Goal: Transaction & Acquisition: Obtain resource

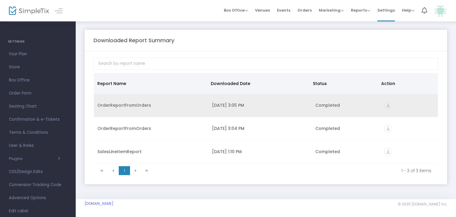
click at [388, 105] on icon "vertical_align_bottom" at bounding box center [388, 105] width 8 height 8
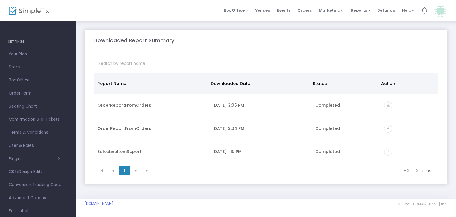
drag, startPoint x: 157, startPoint y: 123, endPoint x: 174, endPoint y: 173, distance: 53.0
click at [174, 174] on kendo-grid "Report Name Downloaded Date Status Action OrderReportFromOrders [DATE] 3:05 PM …" at bounding box center [266, 125] width 345 height 105
click at [165, 73] on th "Report Name" at bounding box center [150, 83] width 113 height 21
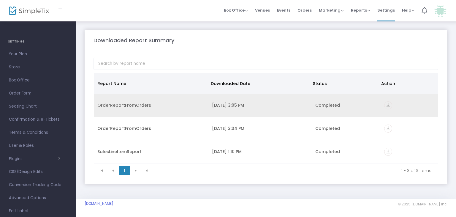
click at [116, 105] on div "OrderReportFromOrders" at bounding box center [151, 105] width 108 height 6
click at [387, 105] on icon "vertical_align_bottom" at bounding box center [388, 105] width 8 height 8
click at [114, 105] on div "OrderReportFromOrders" at bounding box center [151, 105] width 108 height 6
click at [389, 105] on icon "vertical_align_bottom" at bounding box center [388, 105] width 8 height 8
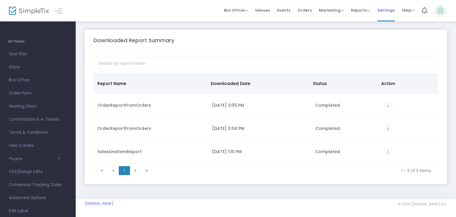
click at [386, 9] on span "Settings" at bounding box center [386, 10] width 18 height 15
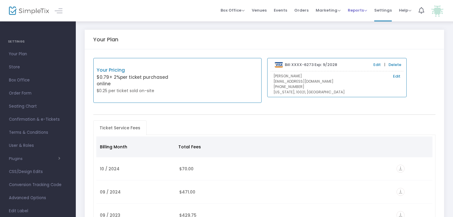
click at [359, 12] on span "Reports" at bounding box center [356, 10] width 19 height 6
click at [359, 31] on li "Sales Reports" at bounding box center [366, 32] width 39 height 12
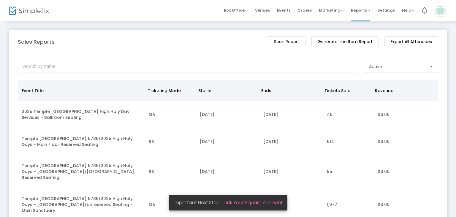
click at [422, 42] on m-button "Export All Attendees" at bounding box center [412, 41] width 54 height 11
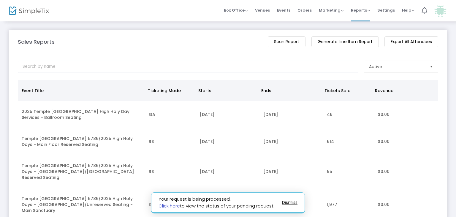
click at [168, 206] on link "Click here" at bounding box center [169, 206] width 21 height 6
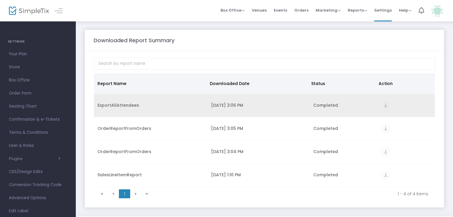
click at [124, 97] on td "ExportAllAttendees" at bounding box center [150, 105] width 113 height 23
click at [118, 105] on div "ExportAllAttendees" at bounding box center [150, 105] width 106 height 6
click at [388, 107] on icon "vertical_align_bottom" at bounding box center [385, 105] width 8 height 8
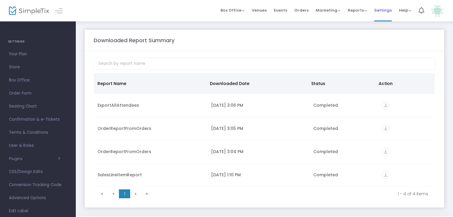
click at [378, 9] on span "Settings" at bounding box center [383, 10] width 18 height 15
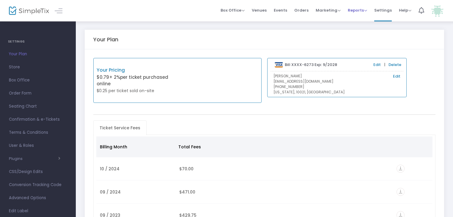
click at [352, 8] on span "Reports" at bounding box center [356, 10] width 19 height 6
click at [360, 17] on li "Analytics" at bounding box center [366, 20] width 39 height 12
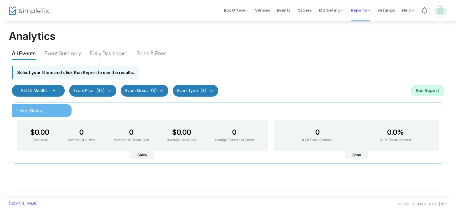
click at [356, 11] on span "Reports" at bounding box center [360, 10] width 19 height 6
click at [362, 29] on li "Sales Reports" at bounding box center [370, 32] width 39 height 12
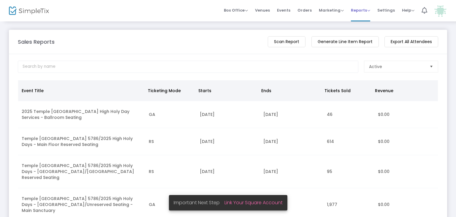
click at [359, 11] on span "Reports" at bounding box center [360, 10] width 19 height 6
click at [364, 43] on li "Download" at bounding box center [370, 43] width 39 height 12
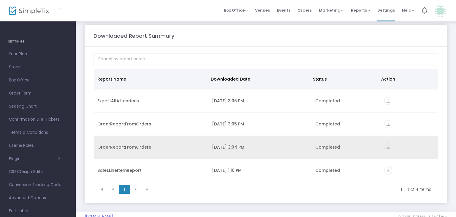
scroll to position [18, 0]
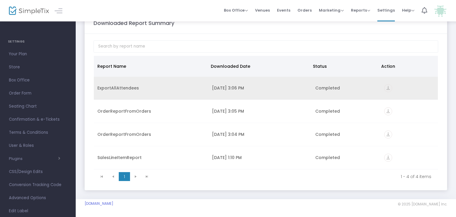
click at [107, 85] on div "ExportAllAttendees" at bounding box center [151, 88] width 108 height 6
click at [131, 85] on div "ExportAllAttendees" at bounding box center [151, 88] width 108 height 6
click at [122, 85] on div "ExportAllAttendees" at bounding box center [151, 88] width 108 height 6
click at [120, 87] on div "ExportAllAttendees" at bounding box center [151, 88] width 108 height 6
click at [387, 91] on td "vertical_align_bottom" at bounding box center [409, 88] width 57 height 23
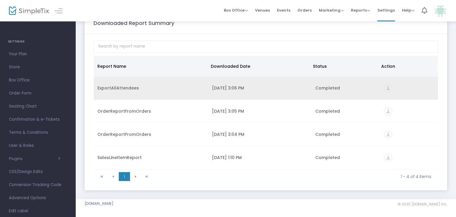
click at [386, 88] on icon "vertical_align_bottom" at bounding box center [388, 88] width 8 height 8
